Goal: Find specific page/section: Find specific page/section

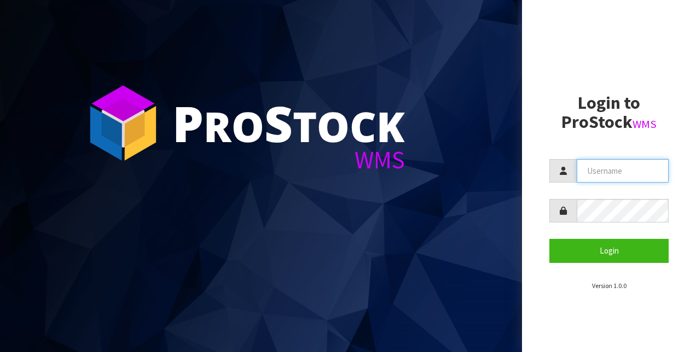
click at [584, 164] on input "text" at bounding box center [623, 171] width 92 height 24
type input "mike.kitchin@pivotrisksolutions.co.nz"
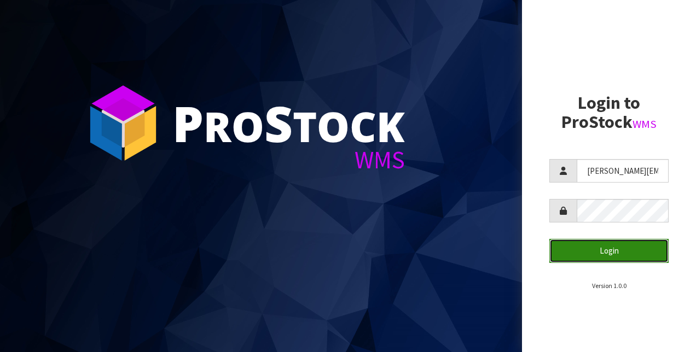
click at [620, 256] on button "Login" at bounding box center [608, 251] width 119 height 24
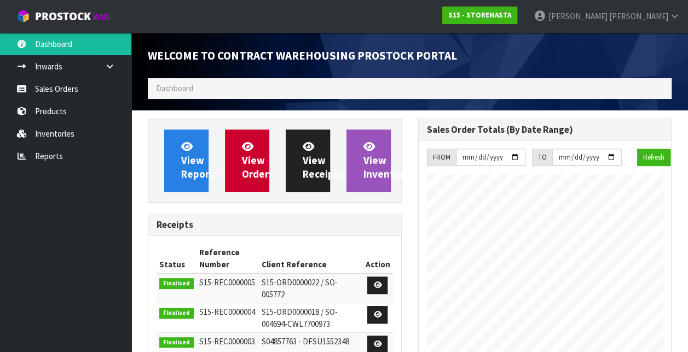
scroll to position [446, 270]
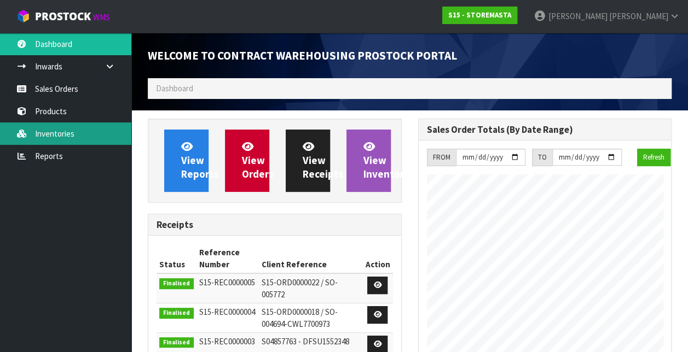
click at [61, 137] on link "Inventories" at bounding box center [65, 134] width 131 height 22
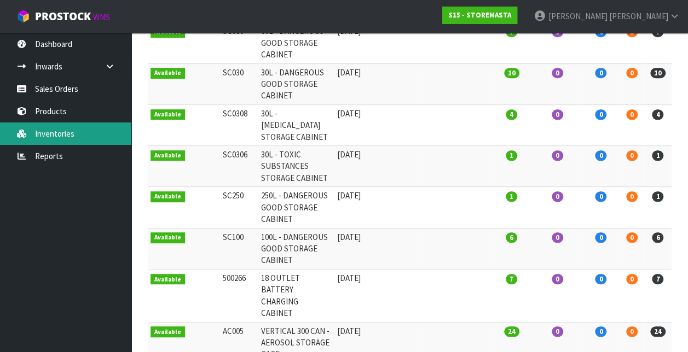
scroll to position [219, 0]
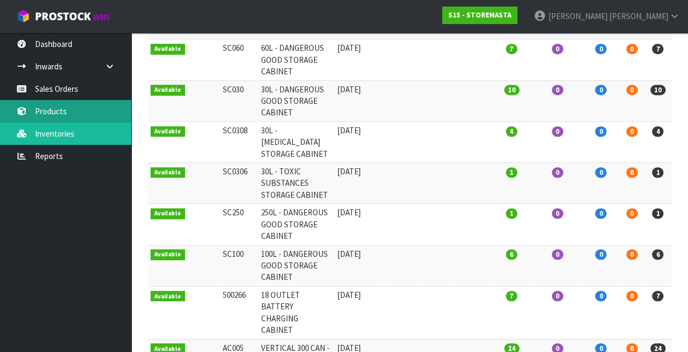
click at [49, 116] on link "Products" at bounding box center [65, 111] width 131 height 22
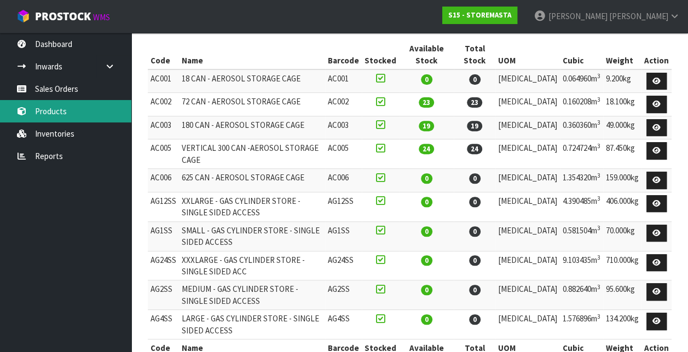
scroll to position [164, 0]
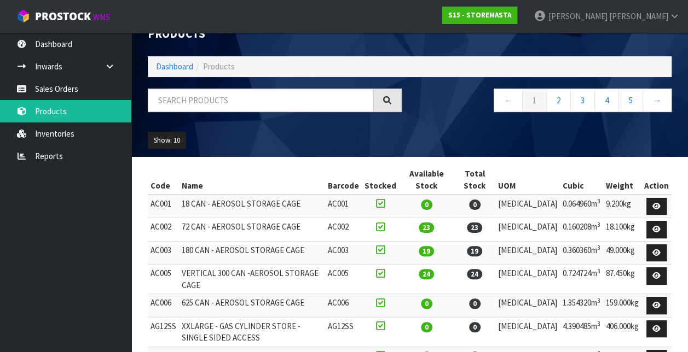
scroll to position [8, 0]
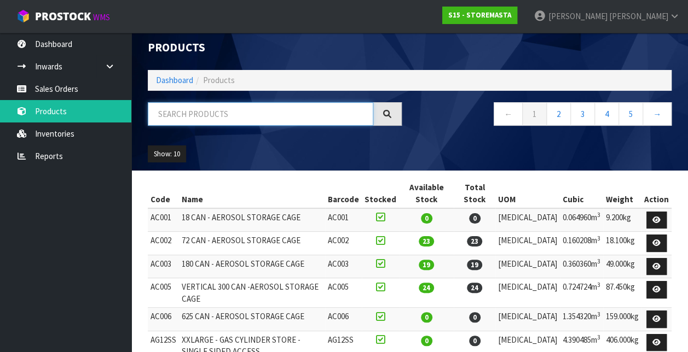
click at [221, 115] on input "text" at bounding box center [260, 114] width 225 height 24
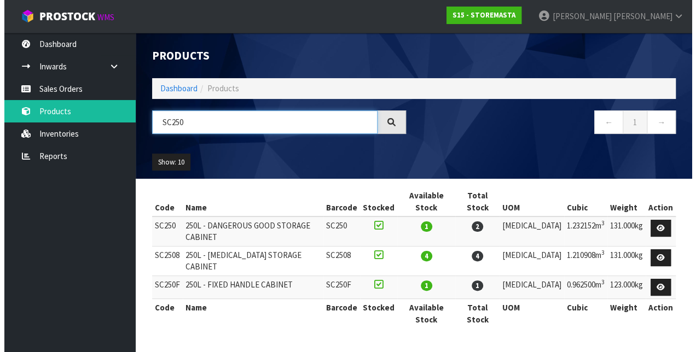
scroll to position [0, 0]
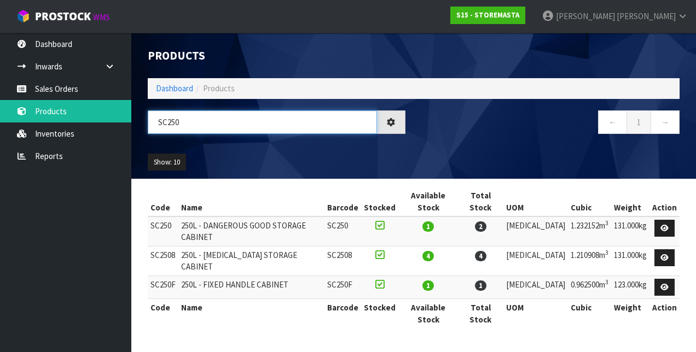
type input "SC250"
